Goal: Transaction & Acquisition: Purchase product/service

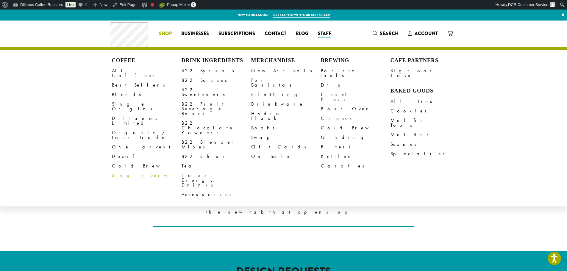
click at [116, 171] on link "Single Serve" at bounding box center [147, 176] width 70 height 10
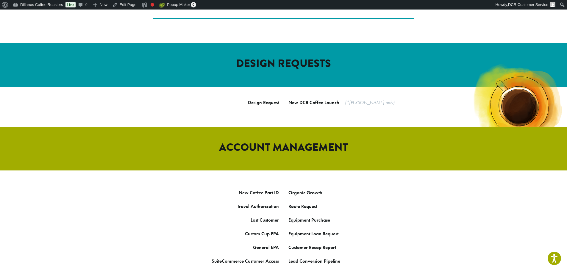
scroll to position [89, 0]
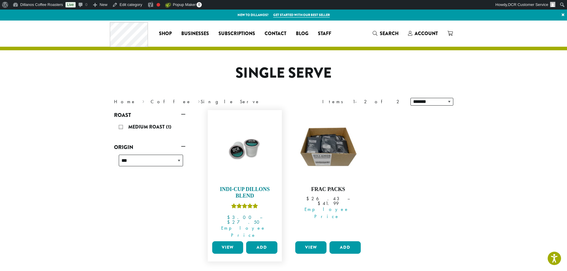
click at [253, 160] on img at bounding box center [244, 147] width 68 height 68
